Goal: Information Seeking & Learning: Learn about a topic

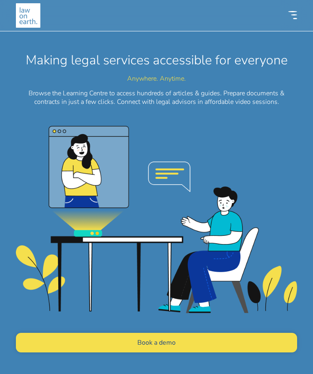
click at [293, 12] on icon at bounding box center [292, 11] width 9 height 1
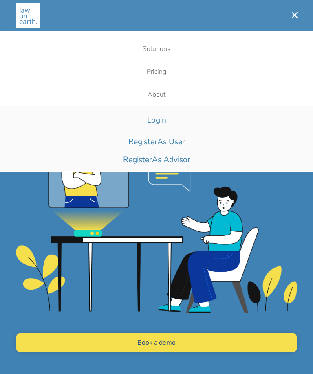
click at [163, 51] on link "Solutions" at bounding box center [156, 48] width 281 height 23
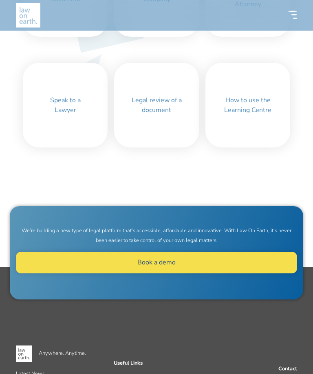
scroll to position [417, 0]
click at [255, 103] on link "How to use the Learning Centre" at bounding box center [248, 104] width 62 height 25
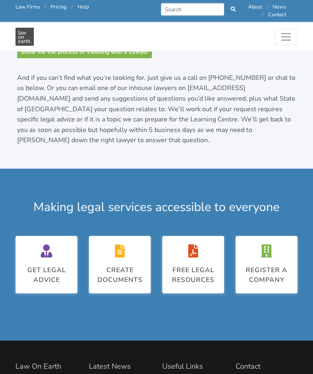
scroll to position [491, 0]
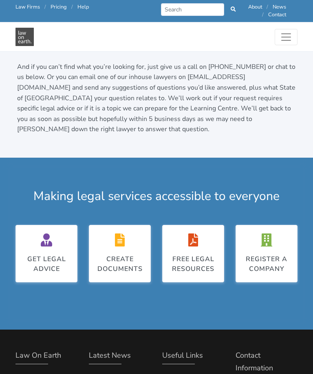
click at [208, 254] on div "Free legal resources" at bounding box center [193, 264] width 45 height 20
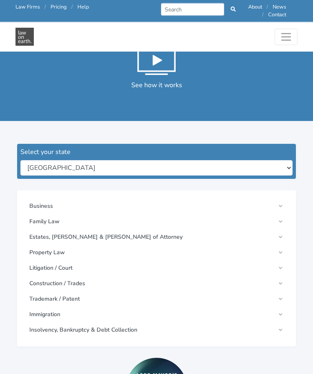
scroll to position [133, 0]
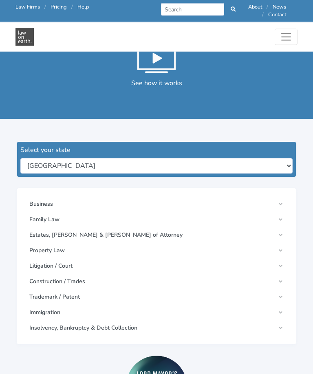
click at [285, 261] on link "Litigation / Court" at bounding box center [156, 266] width 262 height 15
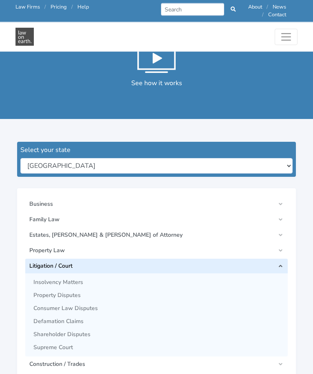
scroll to position [134, 0]
click at [279, 267] on link "Litigation / Court" at bounding box center [156, 266] width 262 height 15
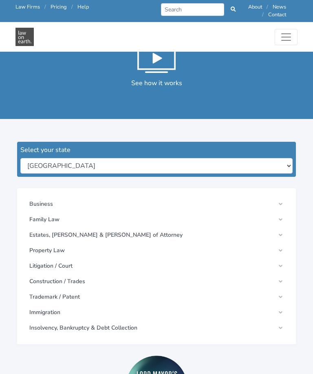
click at [276, 202] on link "Business" at bounding box center [156, 204] width 262 height 15
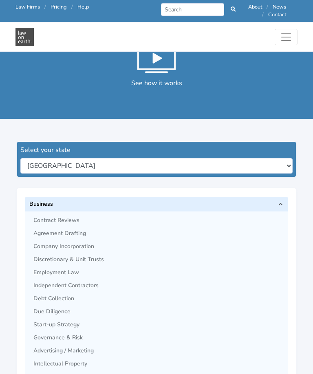
click at [67, 270] on span "Employment Law" at bounding box center [158, 272] width 250 height 7
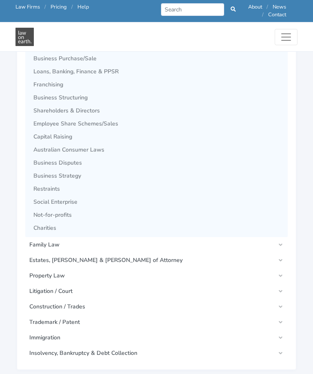
scroll to position [470, 0]
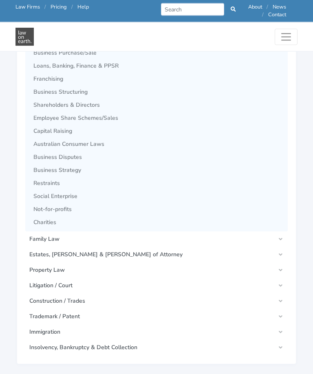
click at [72, 151] on link "Business Disputes" at bounding box center [160, 157] width 254 height 13
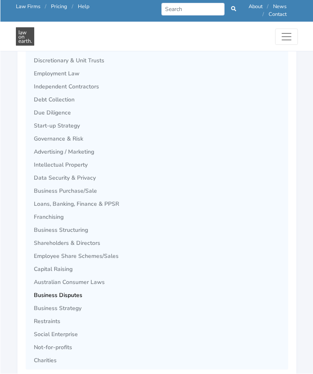
scroll to position [333, 0]
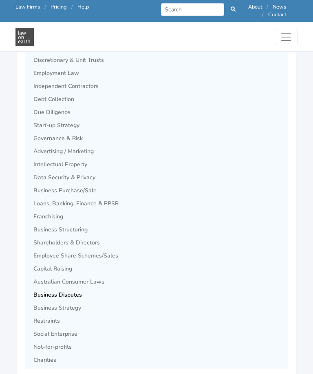
click at [58, 71] on span "Employment Law" at bounding box center [158, 73] width 250 height 7
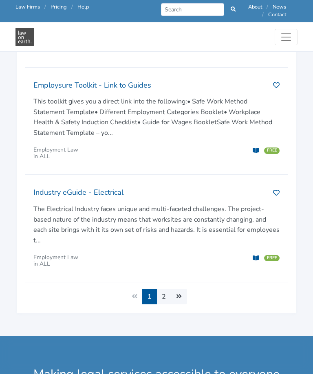
scroll to position [1157, 6]
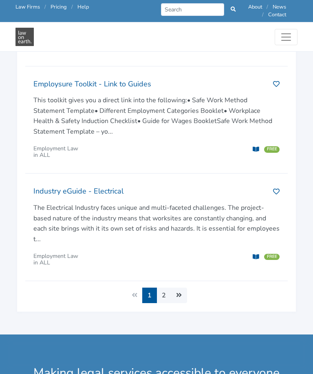
click at [163, 288] on link "2" at bounding box center [163, 295] width 15 height 15
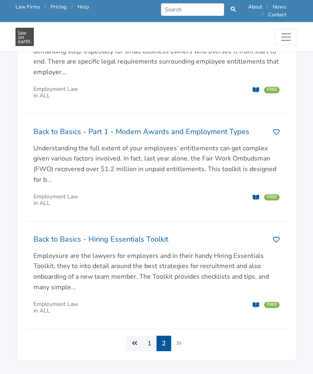
scroll to position [961, 0]
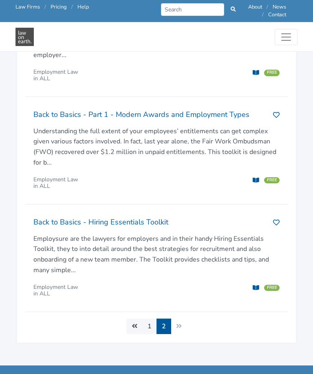
click at [178, 318] on li "Next »" at bounding box center [179, 325] width 16 height 15
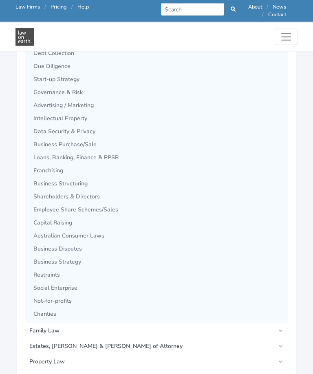
scroll to position [378, 6]
click at [274, 373] on link "Litigation / Court" at bounding box center [156, 377] width 262 height 15
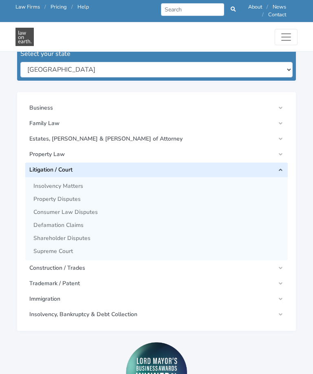
scroll to position [226, 6]
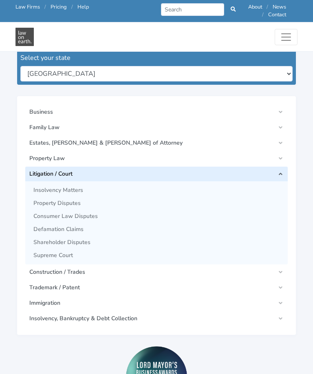
click at [276, 268] on link "Construction / Trades" at bounding box center [156, 272] width 262 height 15
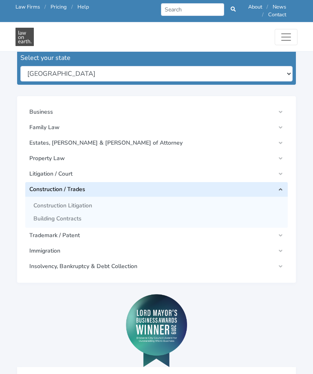
click at [277, 184] on link "Construction / Trades" at bounding box center [156, 189] width 262 height 15
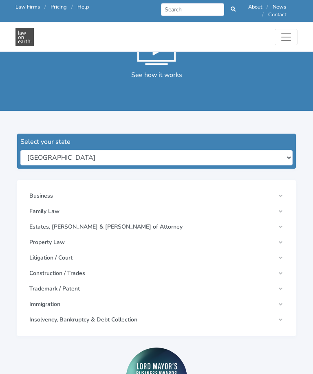
scroll to position [141, 6]
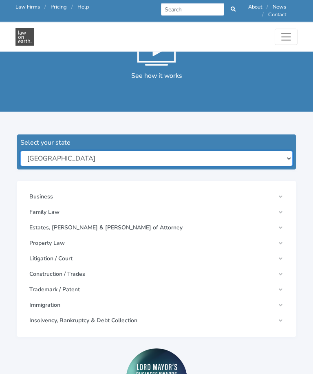
click at [279, 152] on select "New South Wales Queensland South Australia Tasmania Victoria Western Australia …" at bounding box center [156, 158] width 272 height 15
select select "all"
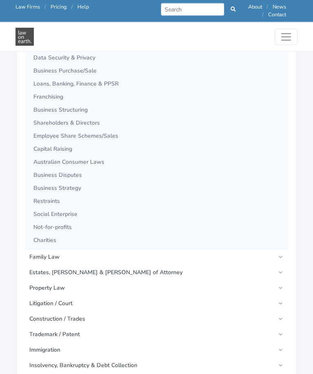
scroll to position [472, 0]
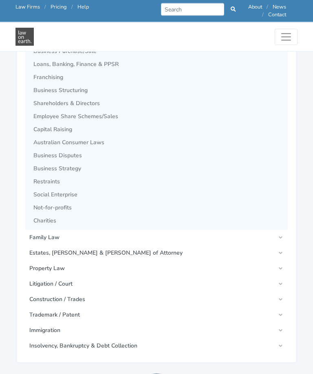
click at [281, 281] on link "Litigation / Court" at bounding box center [156, 284] width 262 height 15
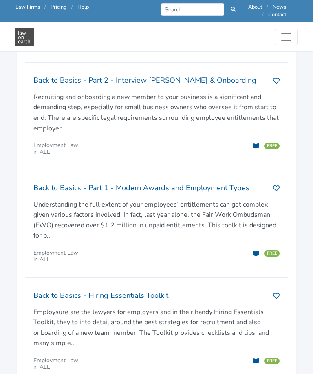
scroll to position [845, 0]
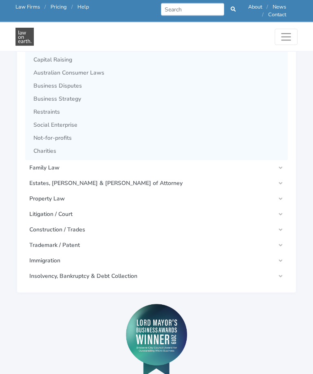
scroll to position [541, 0]
click at [285, 214] on link "Litigation / Court" at bounding box center [156, 214] width 262 height 15
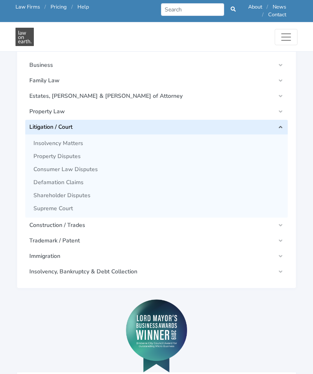
scroll to position [272, 0]
click at [95, 169] on span "Consumer Law Disputes" at bounding box center [158, 170] width 250 height 7
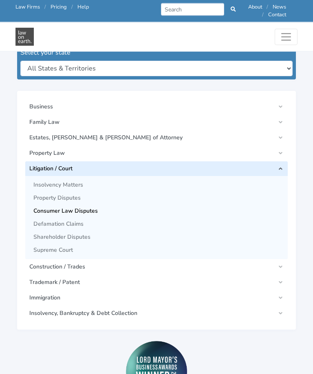
scroll to position [231, 0]
click at [280, 165] on link "Litigation / Court" at bounding box center [156, 168] width 262 height 15
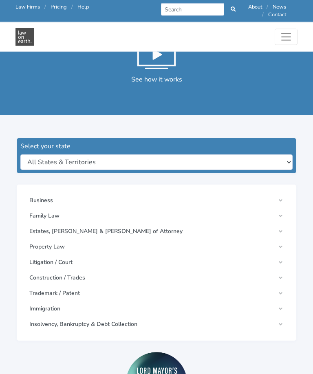
scroll to position [0, 0]
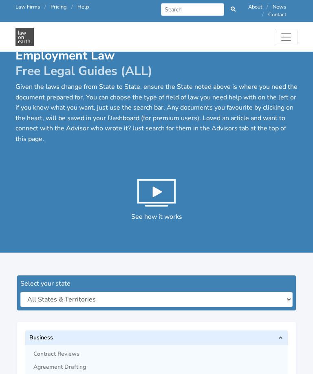
scroll to position [872, 0]
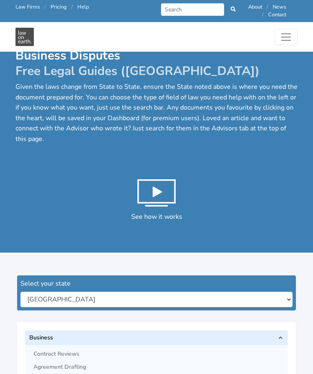
scroll to position [333, 0]
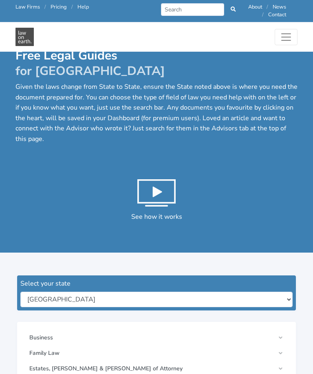
scroll to position [160, 0]
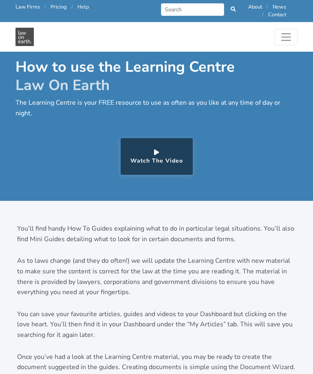
scroll to position [518, 0]
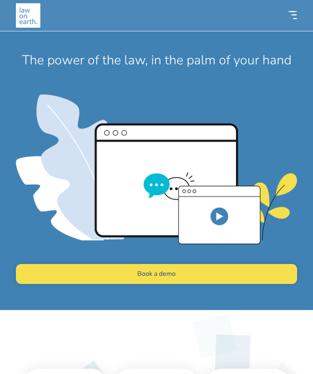
scroll to position [443, 0]
